Goal: Complete application form

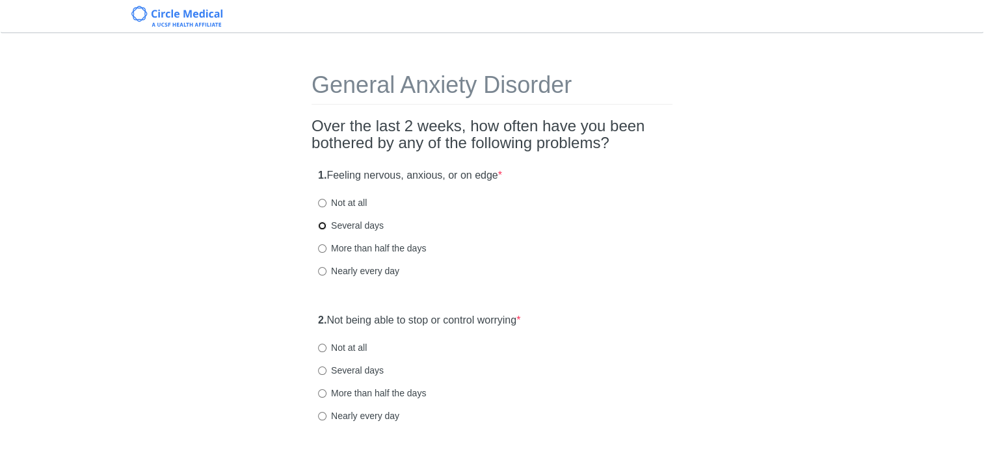
click at [324, 224] on input "Several days" at bounding box center [322, 226] width 8 height 8
radio input "true"
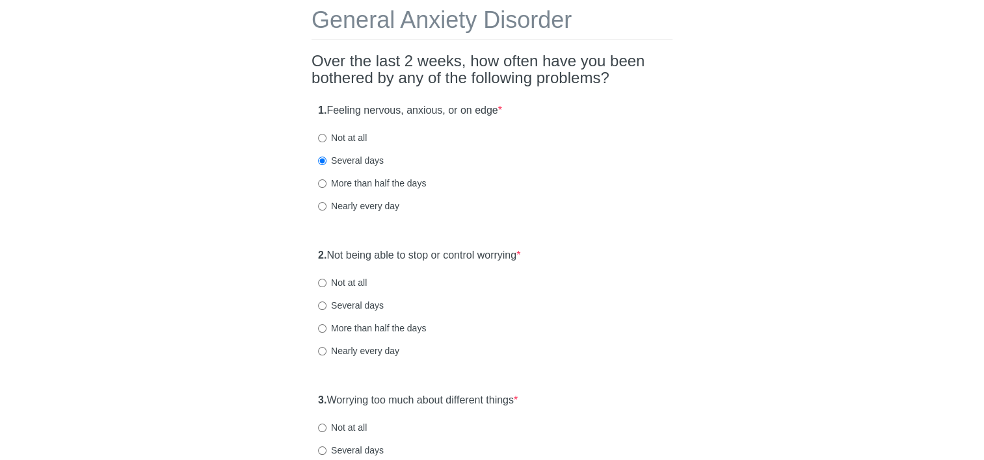
click at [319, 311] on label "Several days" at bounding box center [351, 305] width 66 height 13
click at [319, 310] on input "Several days" at bounding box center [322, 306] width 8 height 8
radio input "true"
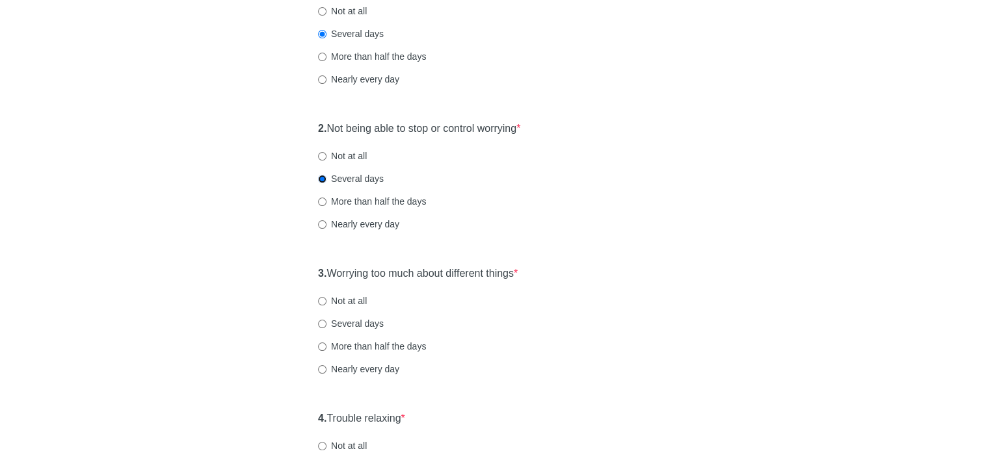
scroll to position [195, 0]
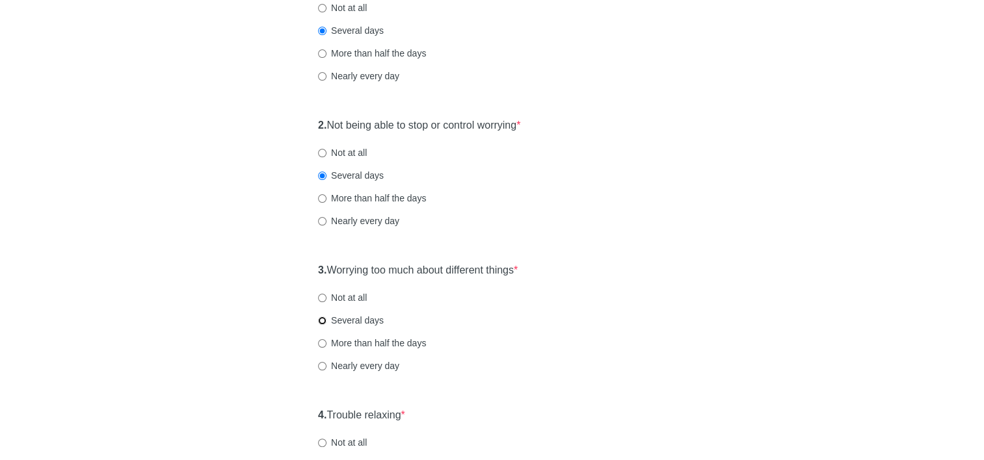
click at [323, 317] on input "Several days" at bounding box center [322, 321] width 8 height 8
radio input "true"
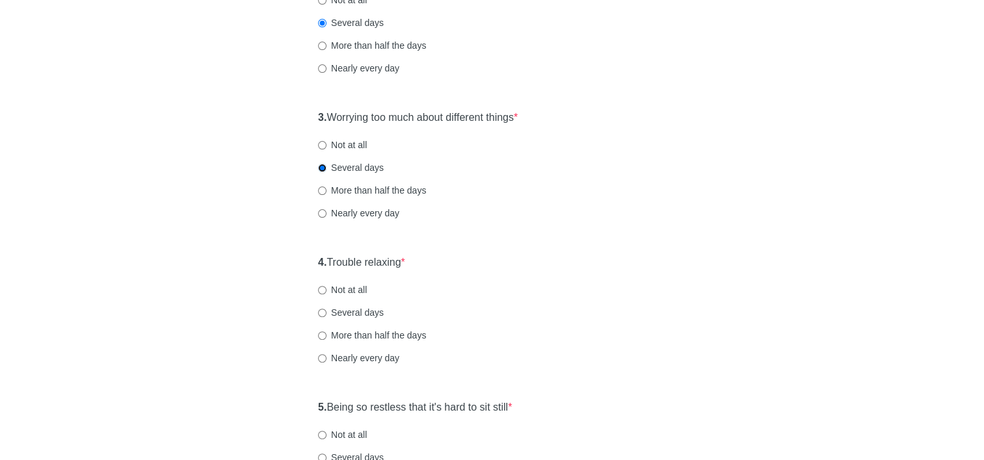
scroll to position [390, 0]
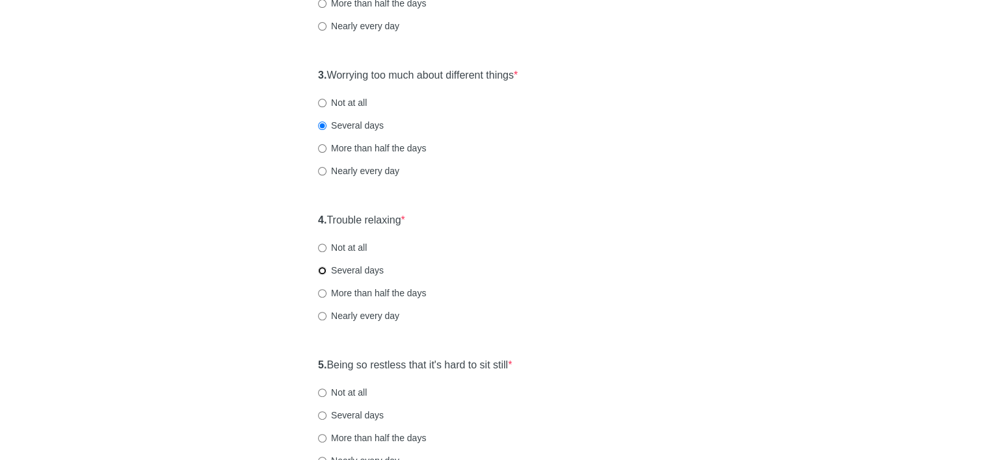
click at [323, 271] on input "Several days" at bounding box center [322, 271] width 8 height 8
radio input "true"
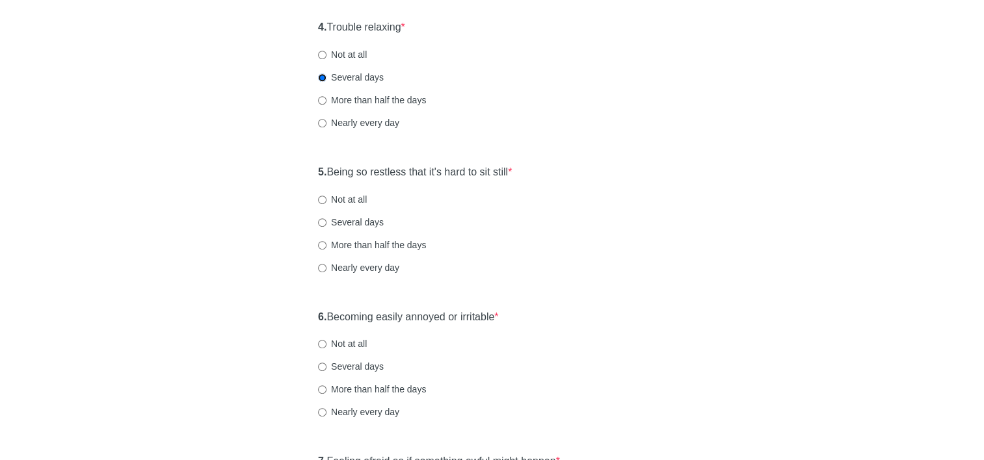
scroll to position [585, 0]
click at [321, 389] on input "More than half the days" at bounding box center [322, 388] width 8 height 8
radio input "true"
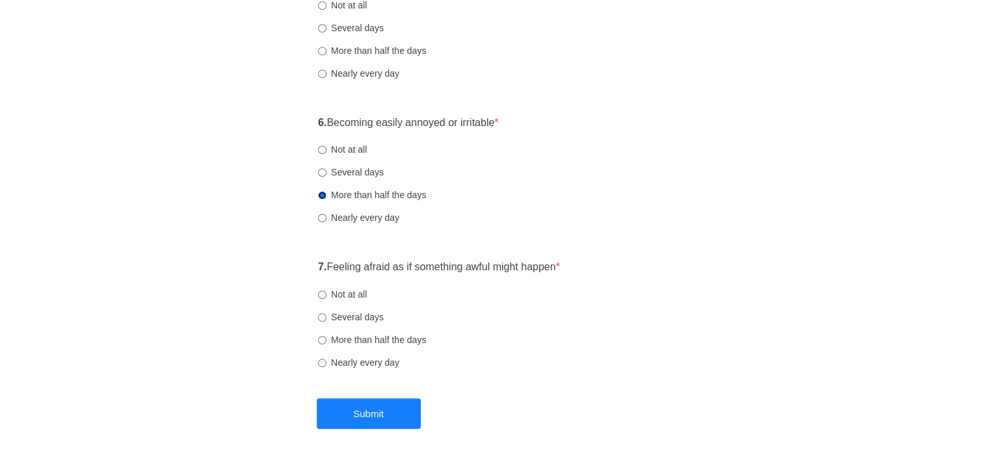
scroll to position [780, 0]
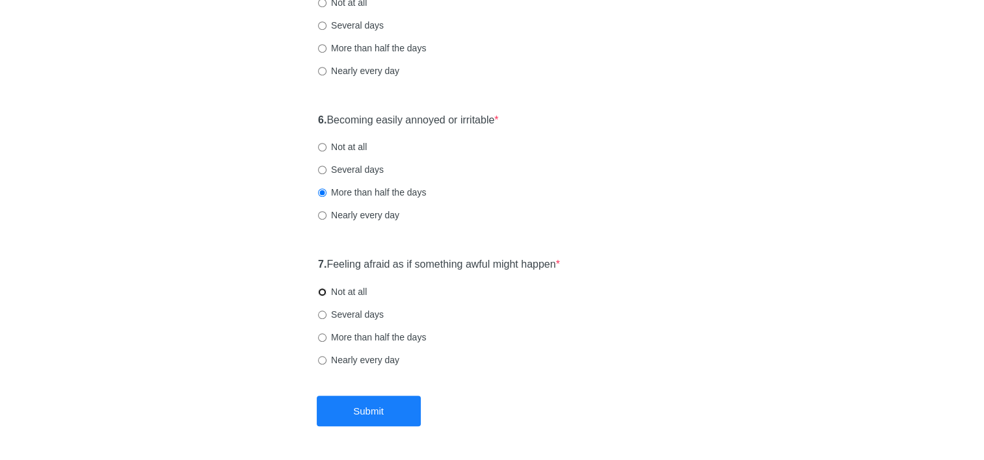
click at [323, 295] on input "Not at all" at bounding box center [322, 292] width 8 height 8
radio input "true"
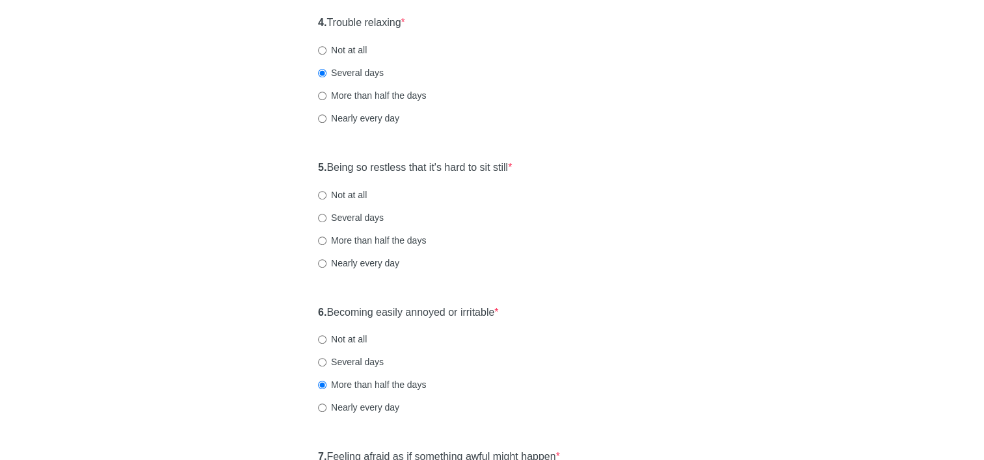
scroll to position [585, 0]
click at [323, 220] on input "Several days" at bounding box center [322, 221] width 8 height 8
radio input "true"
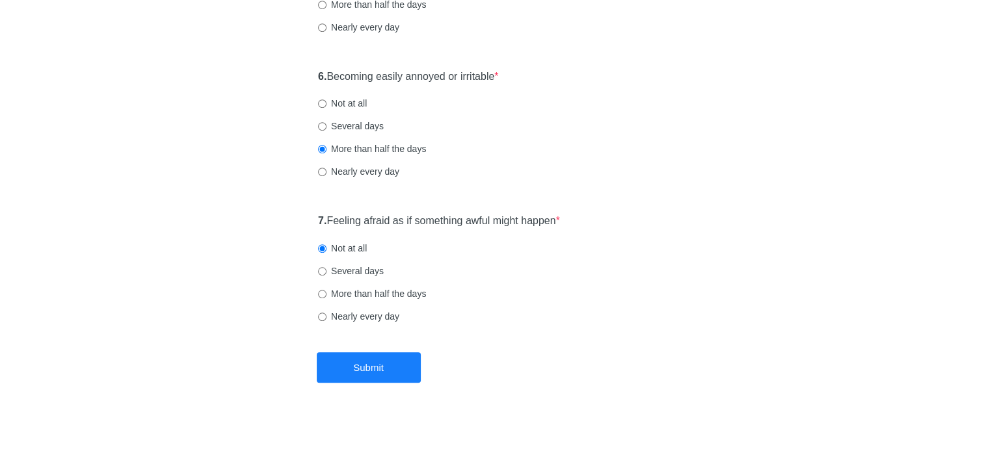
scroll to position [824, 0]
click at [381, 371] on button "Submit" at bounding box center [369, 367] width 104 height 31
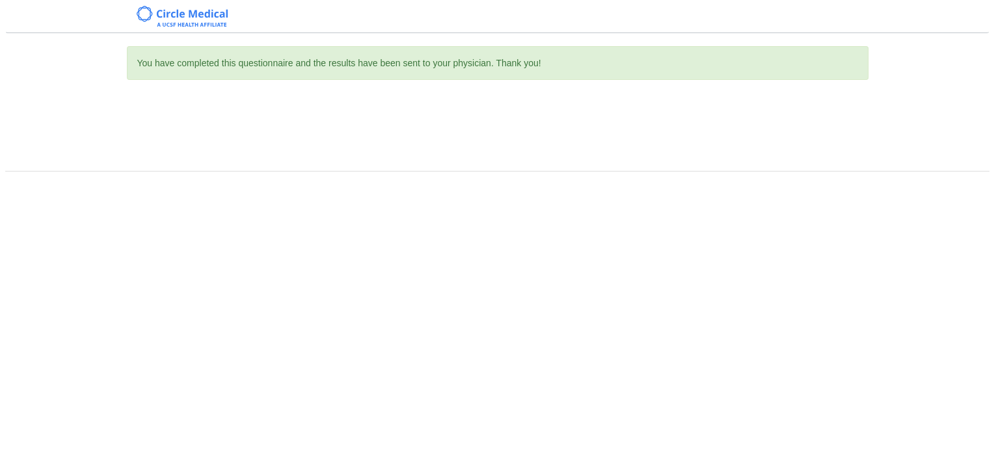
scroll to position [0, 0]
